Goal: Task Accomplishment & Management: Complete application form

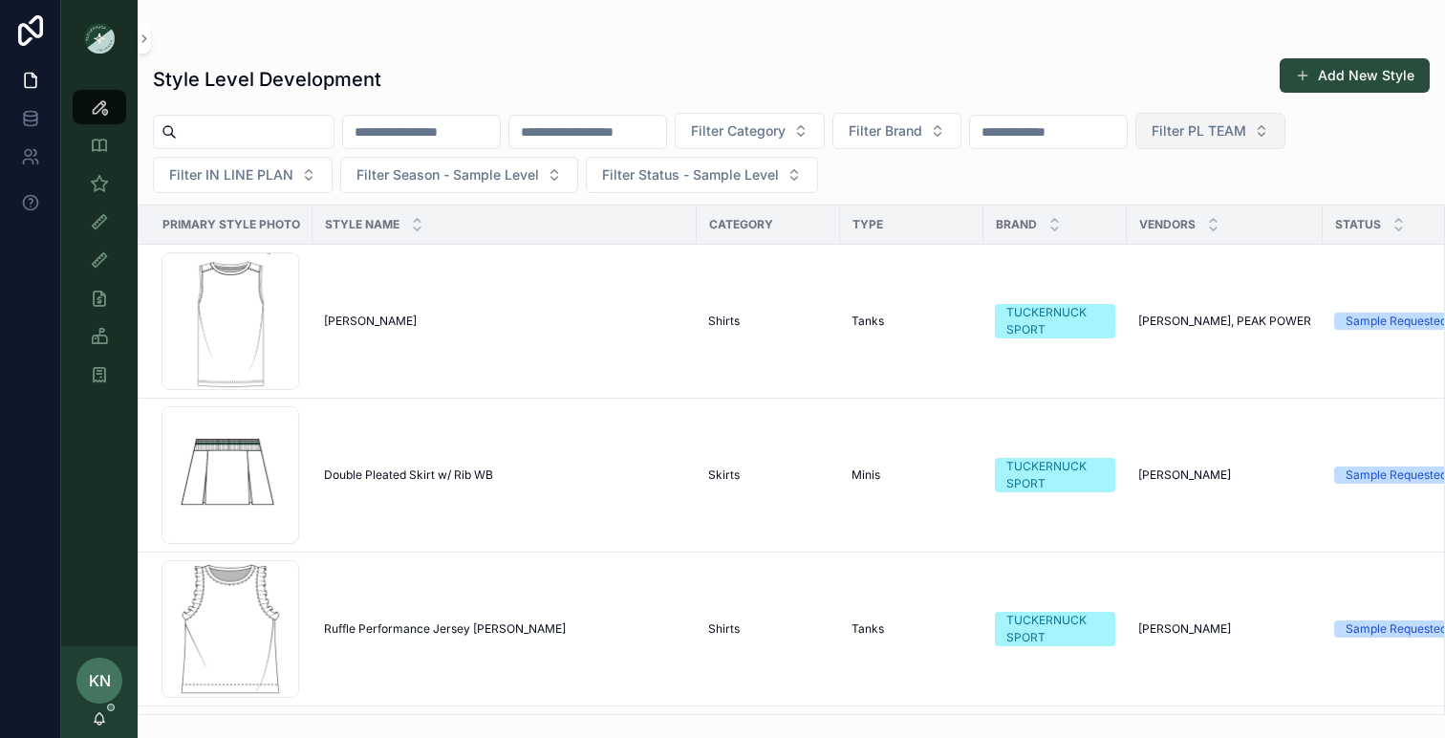
click at [1225, 133] on span "Filter PL TEAM" at bounding box center [1199, 130] width 95 height 19
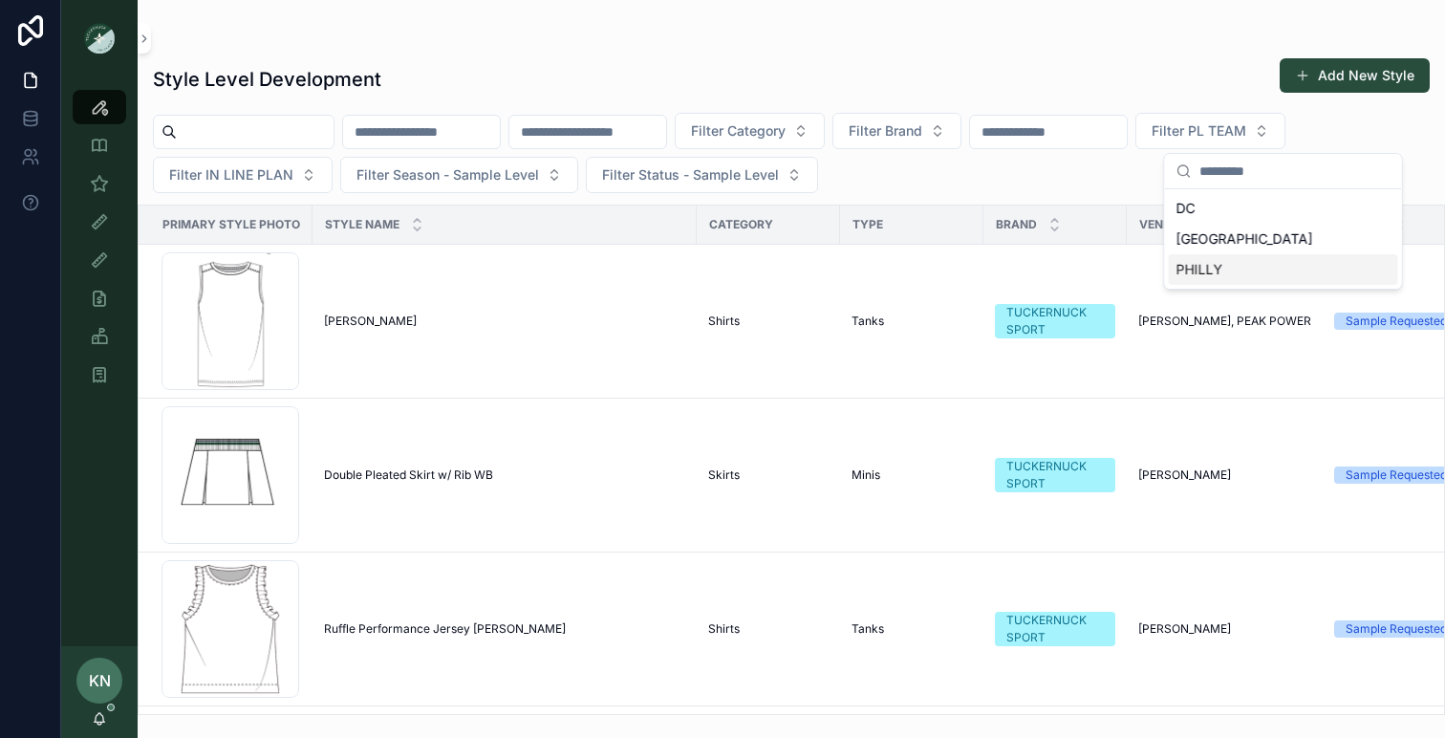
click at [1196, 264] on div "PHILLY" at bounding box center [1283, 269] width 229 height 31
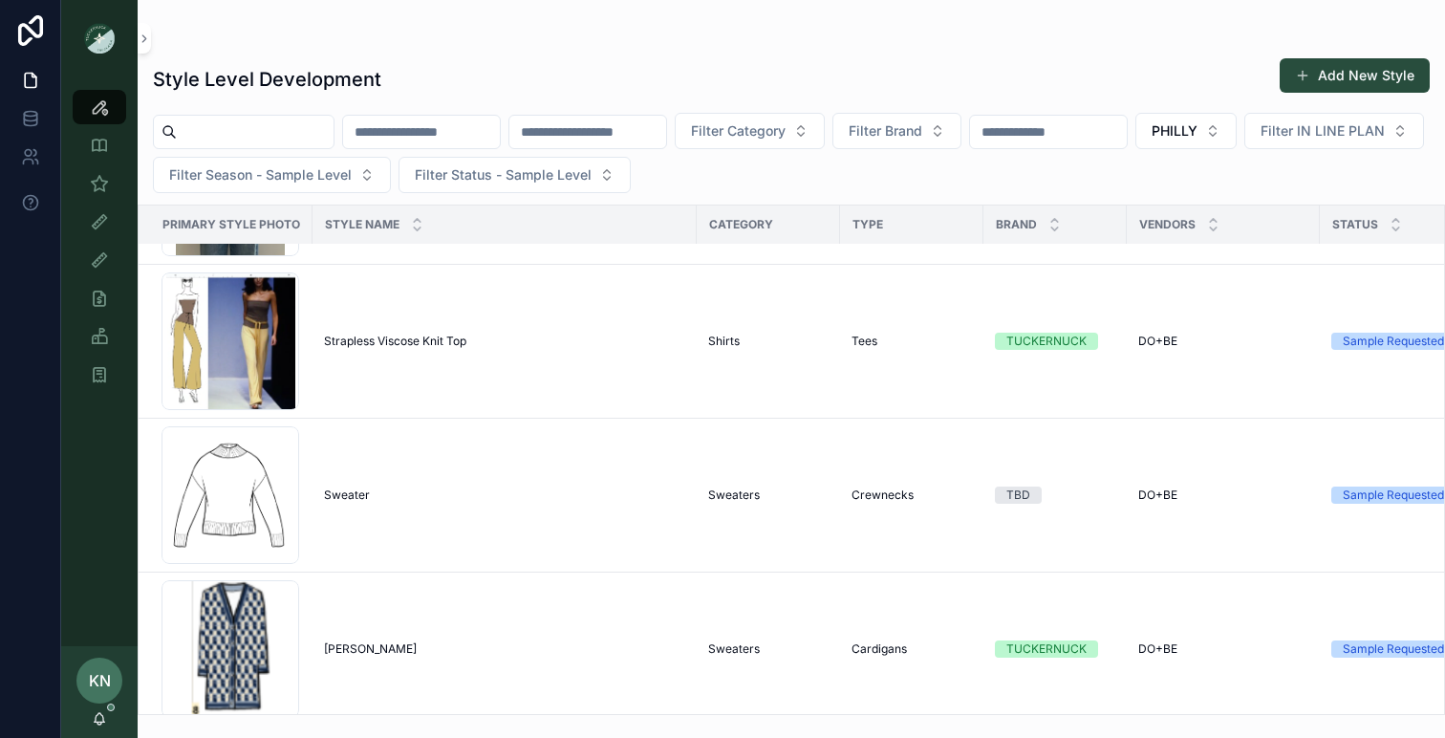
scroll to position [442, 0]
click at [577, 341] on div "Strapless Viscose Knit Top Strapless Viscose Knit Top" at bounding box center [504, 340] width 361 height 15
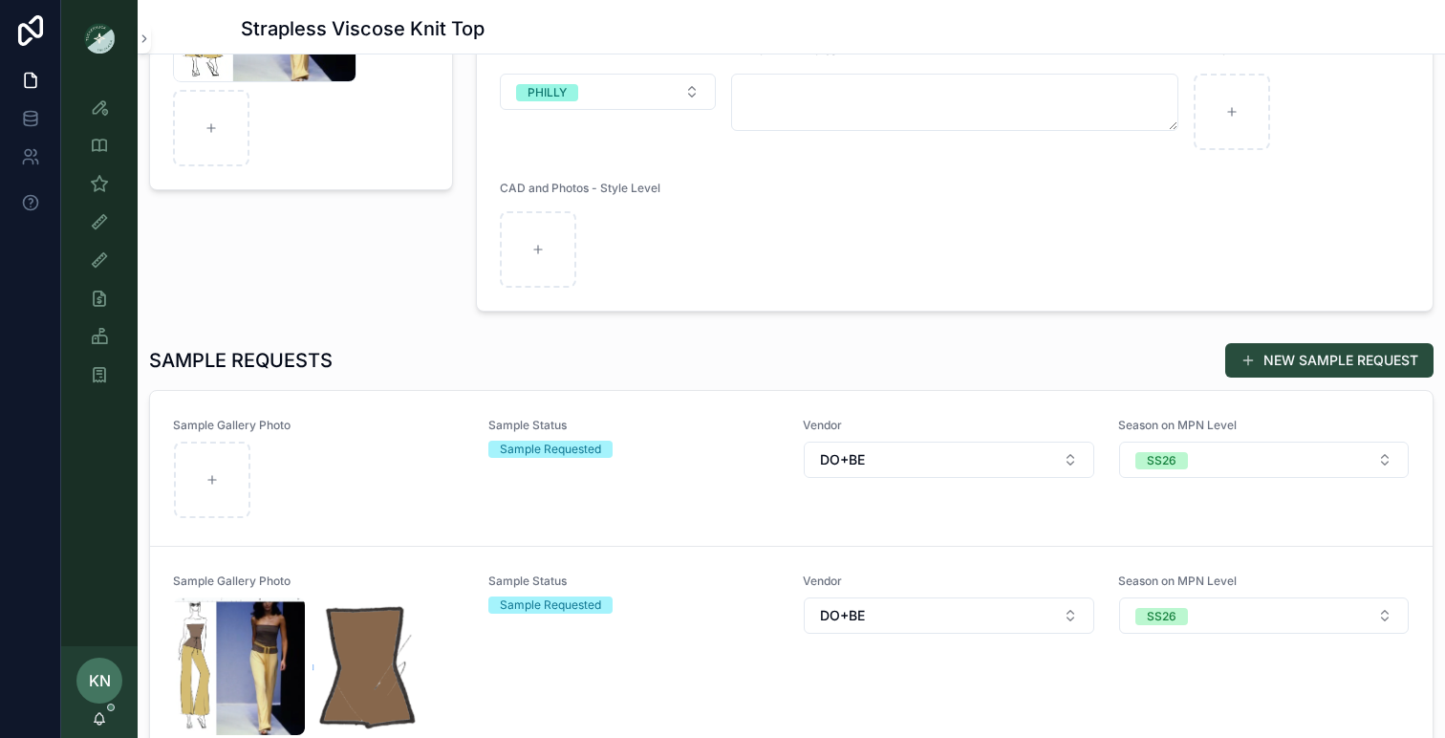
scroll to position [351, 0]
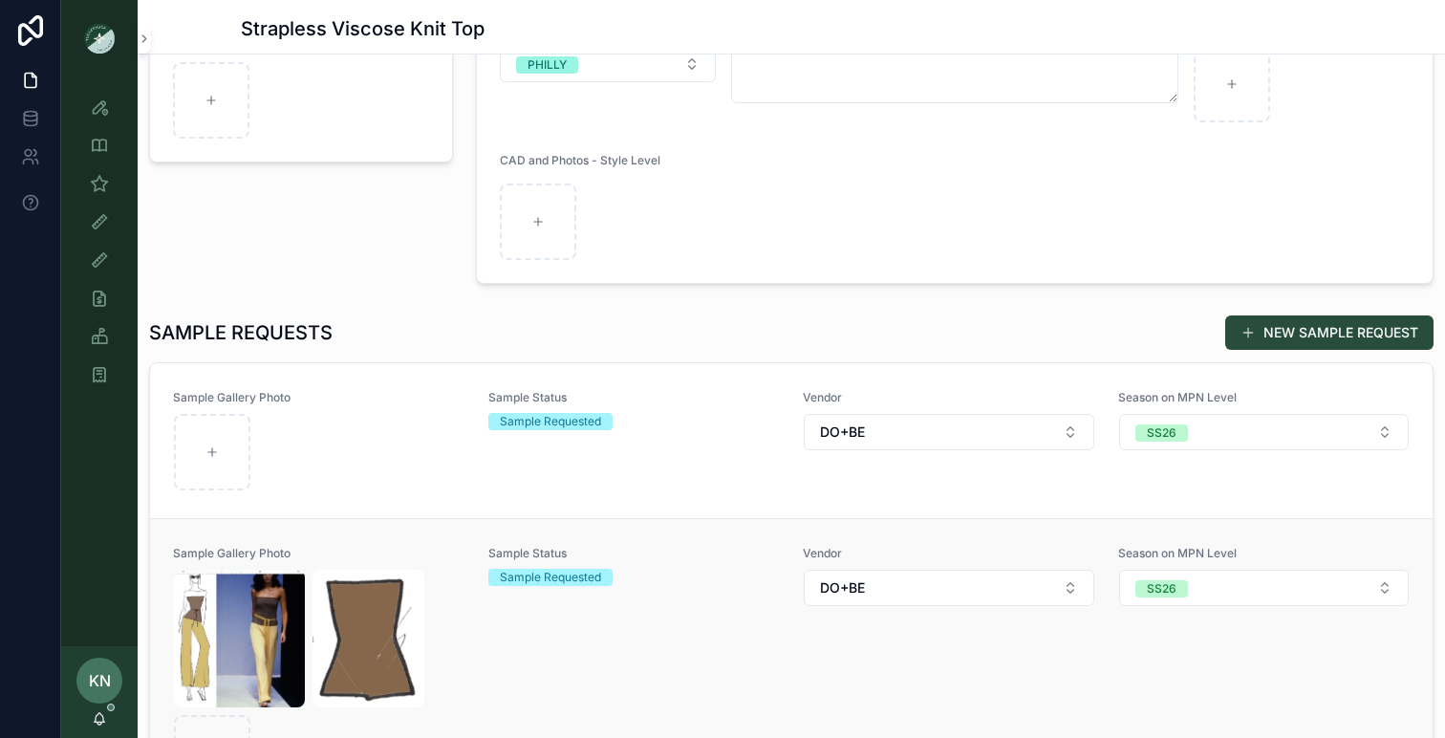
click at [645, 615] on div "Sample Status Sample Requested" at bounding box center [634, 669] width 292 height 247
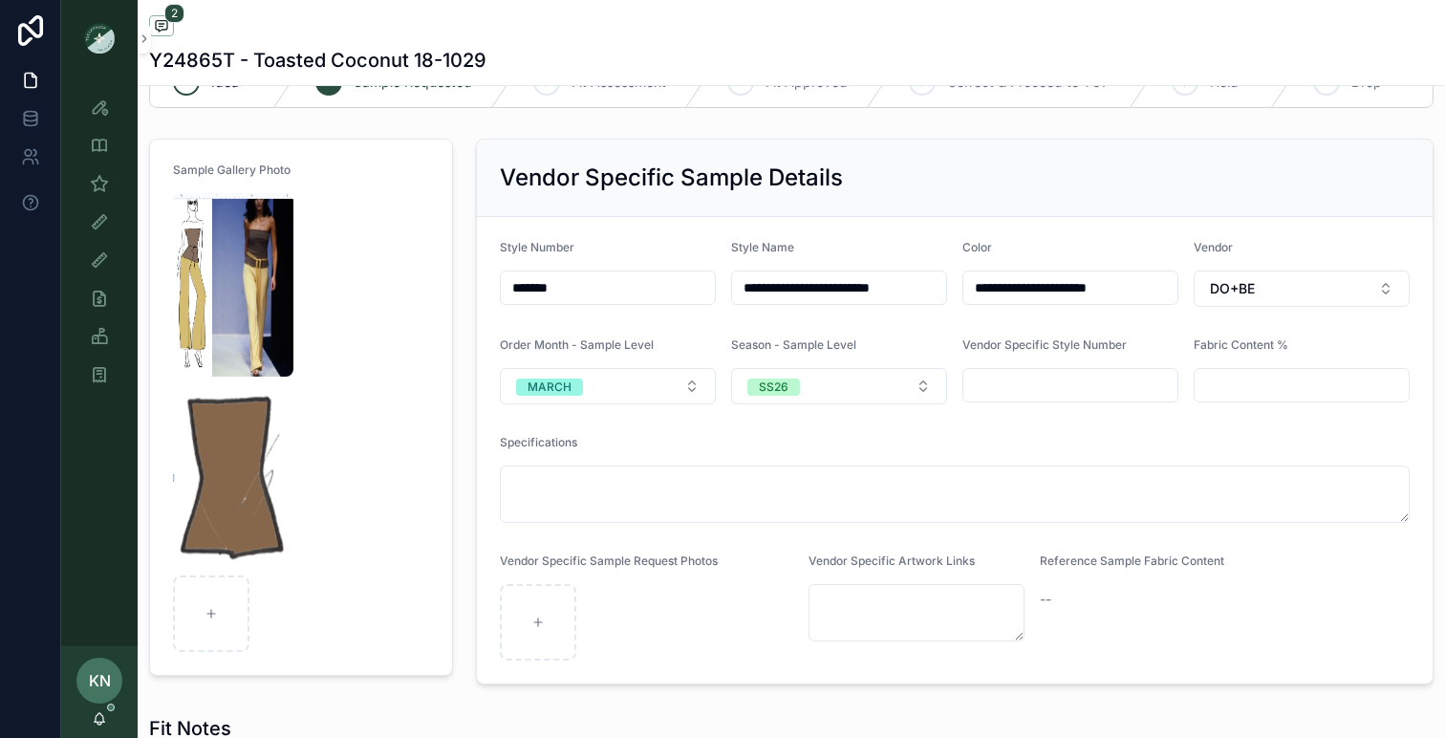
scroll to position [73, 0]
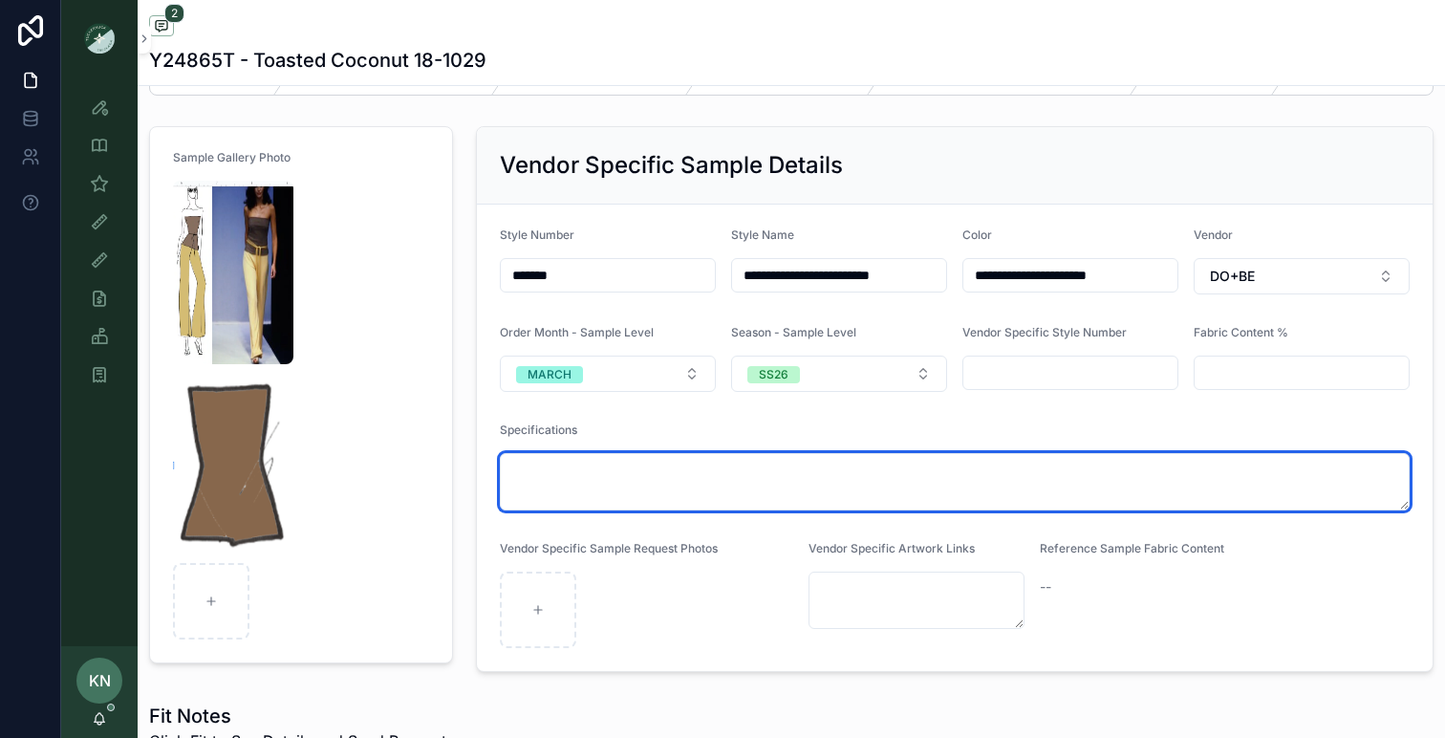
click at [622, 493] on textarea "scrollable content" at bounding box center [955, 481] width 910 height 57
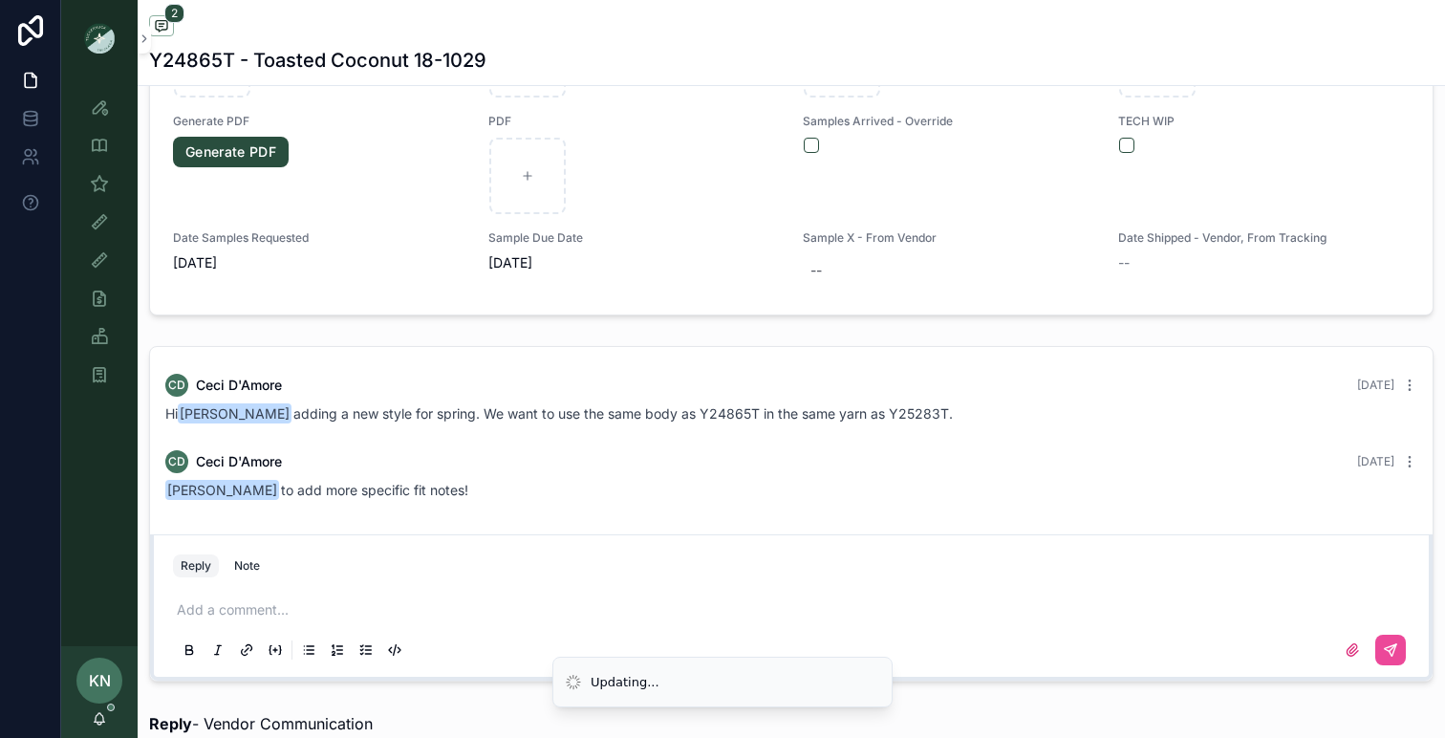
scroll to position [1126, 0]
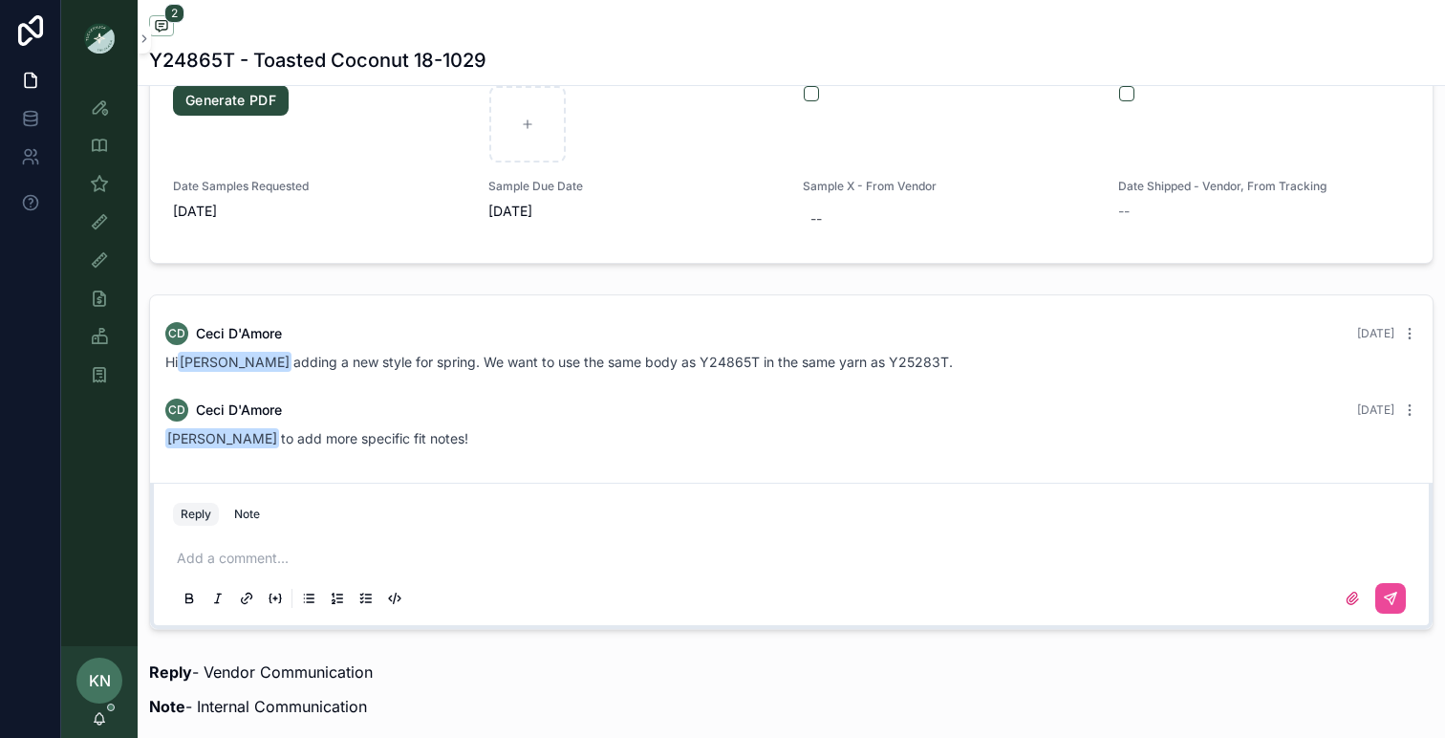
type textarea "******"
click at [413, 566] on p "scrollable content" at bounding box center [795, 558] width 1237 height 19
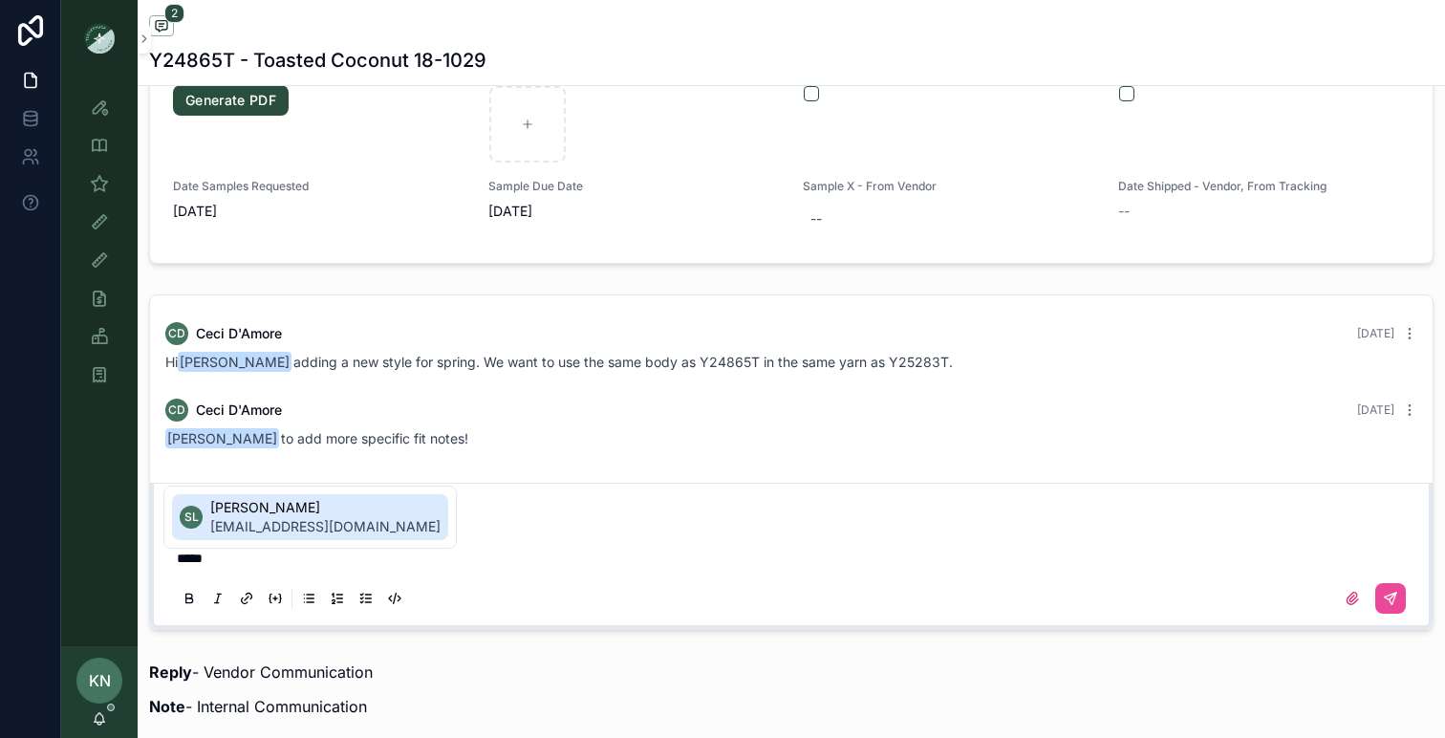
click at [332, 526] on span "[EMAIL_ADDRESS][DOMAIN_NAME]" at bounding box center [325, 526] width 230 height 19
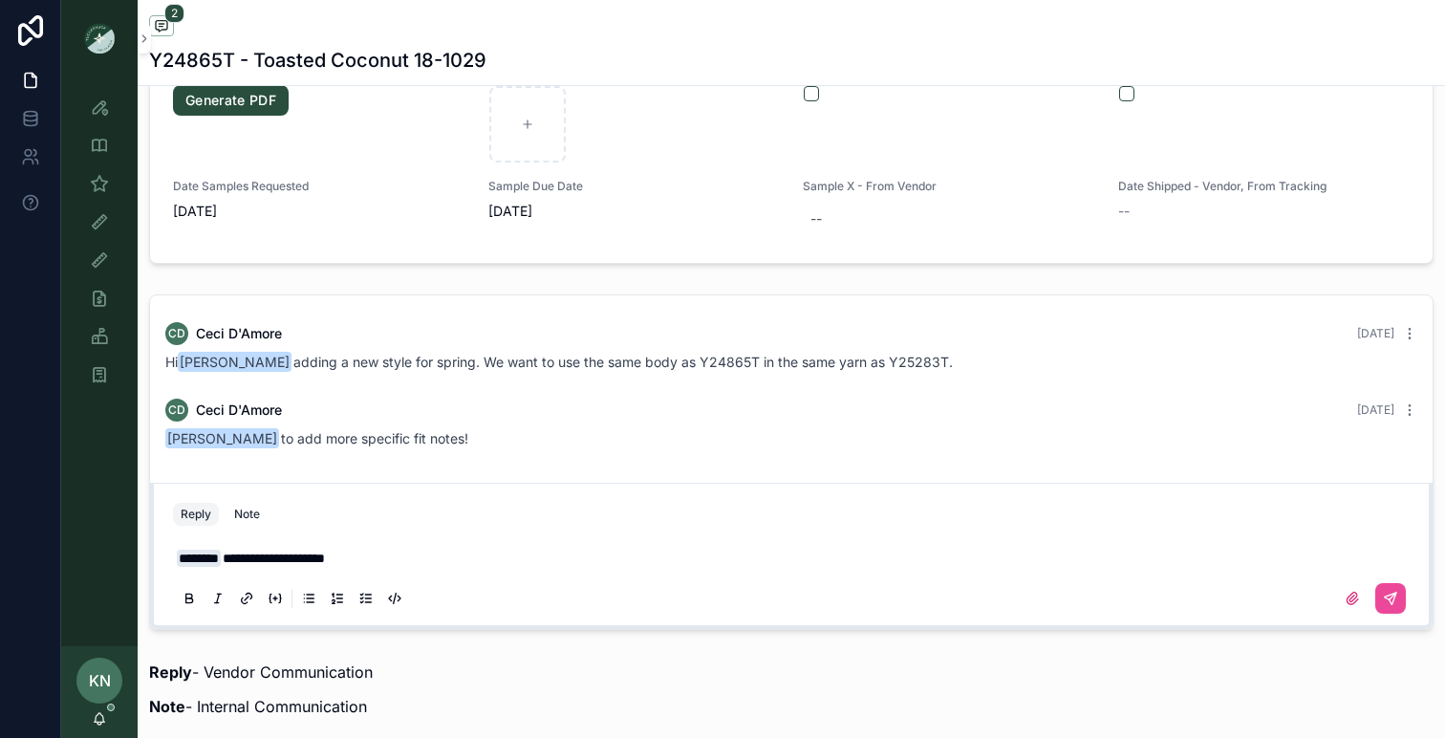
click at [529, 567] on p "**********" at bounding box center [795, 558] width 1237 height 19
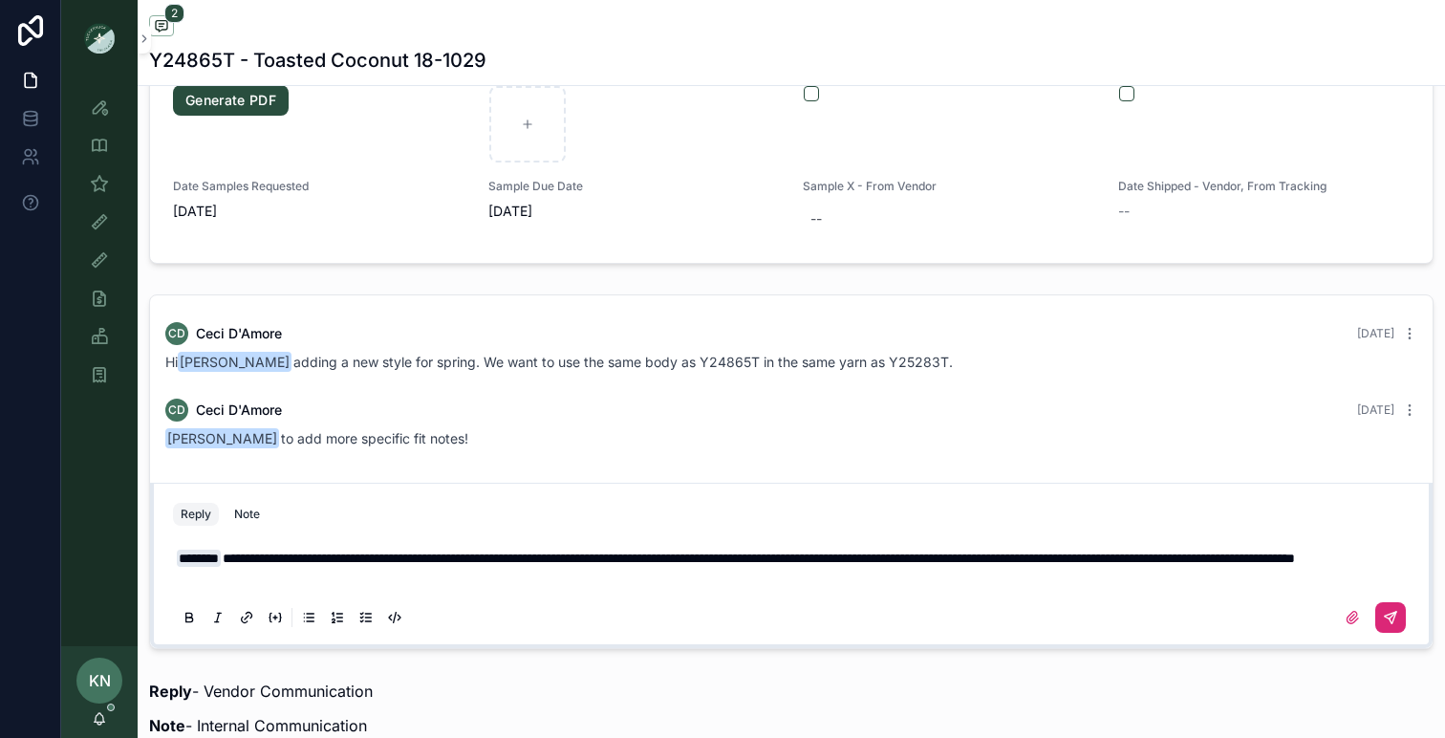
click at [1387, 633] on button "scrollable content" at bounding box center [1390, 617] width 31 height 31
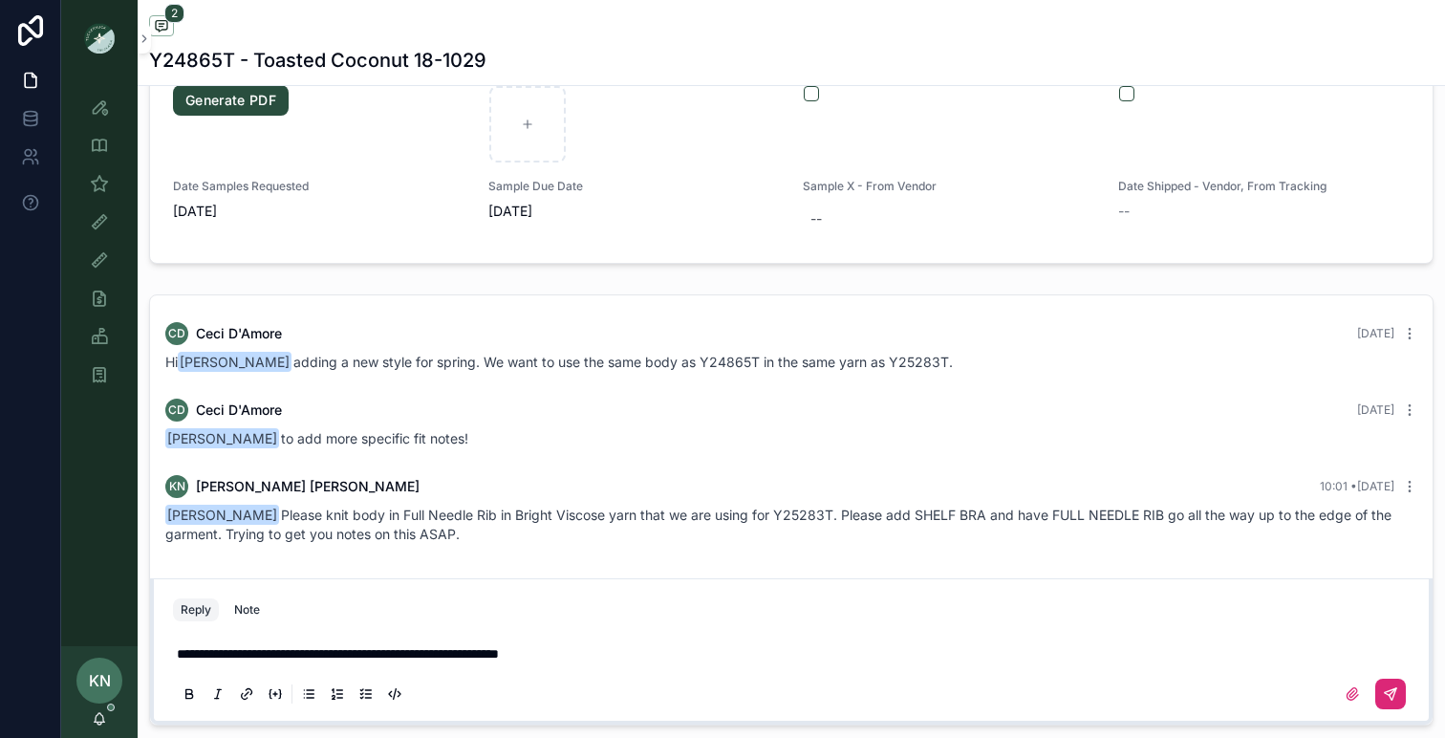
click at [1390, 694] on icon "scrollable content" at bounding box center [1393, 691] width 7 height 7
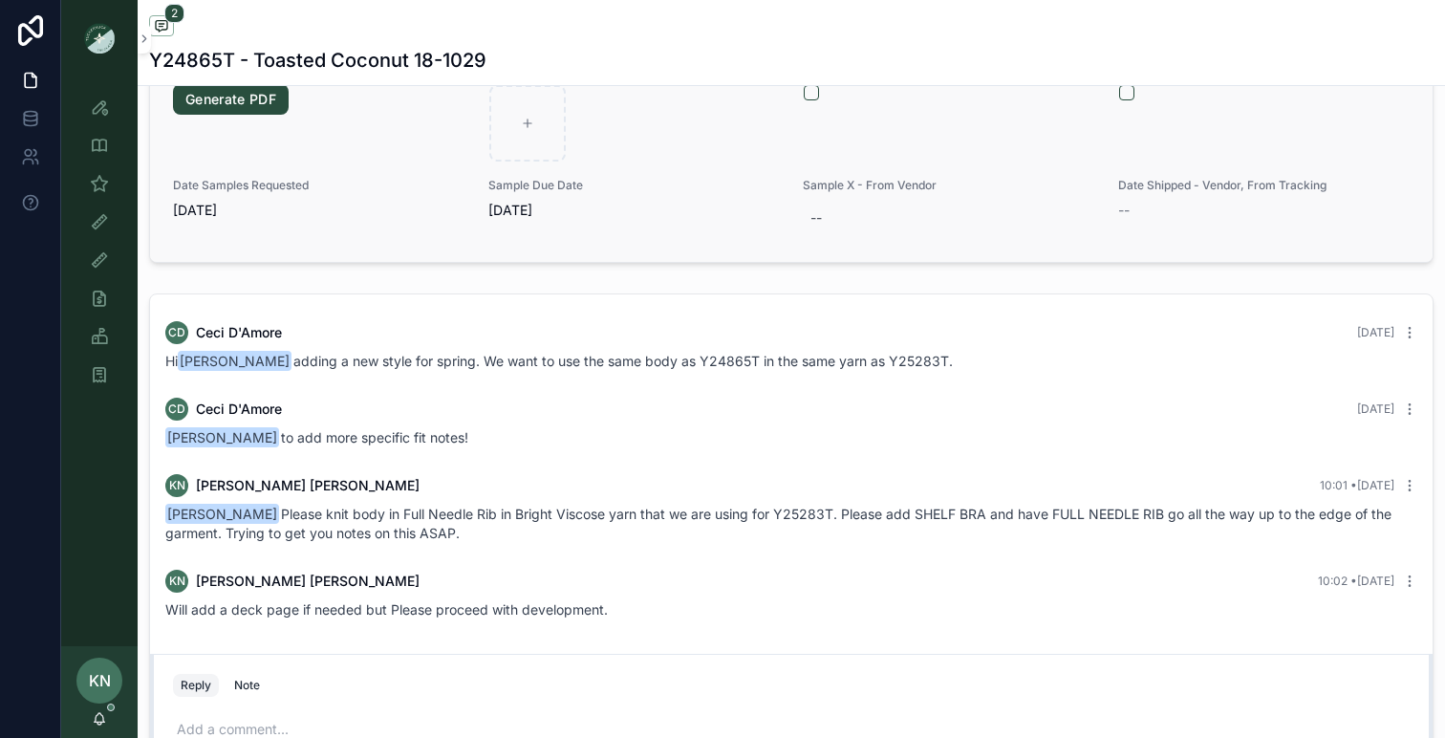
scroll to position [0, 0]
